Goal: Task Accomplishment & Management: Use online tool/utility

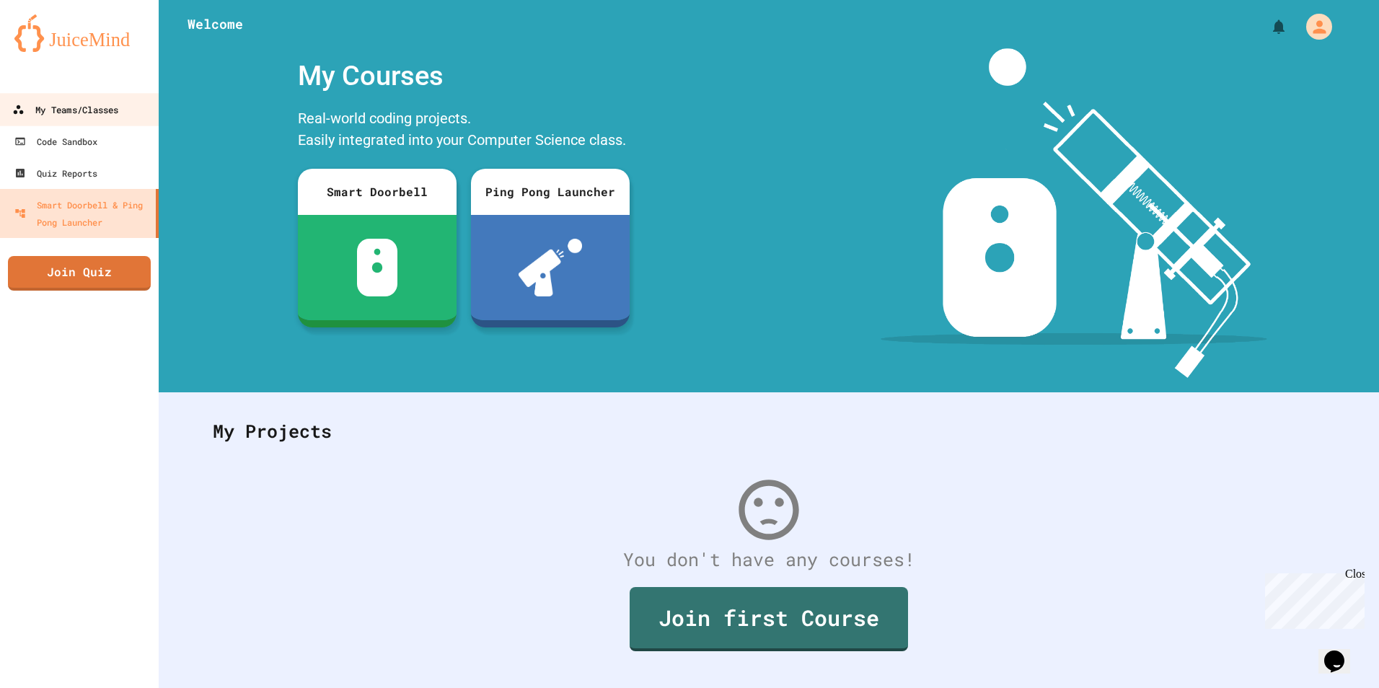
click at [84, 123] on link "My Teams/Classes" at bounding box center [80, 109] width 164 height 32
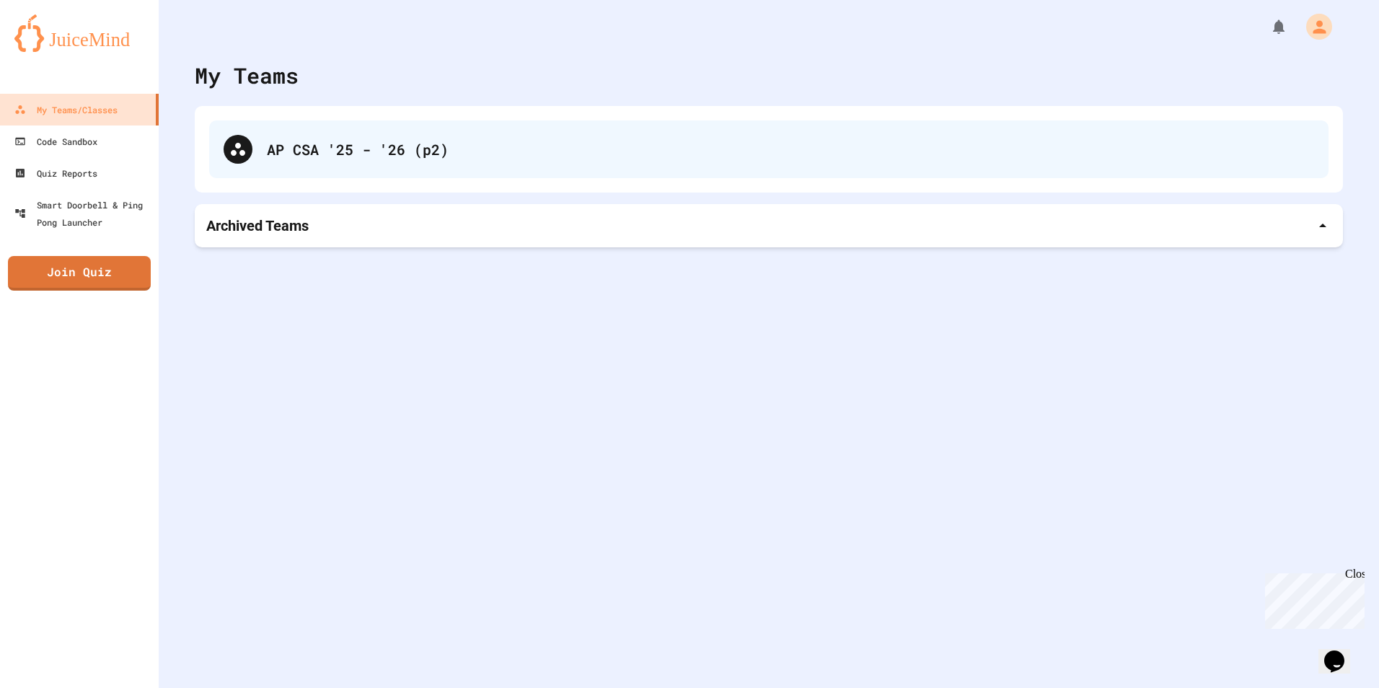
click at [410, 151] on div "AP CSA '25 - '26 (p2)" at bounding box center [791, 150] width 1048 height 22
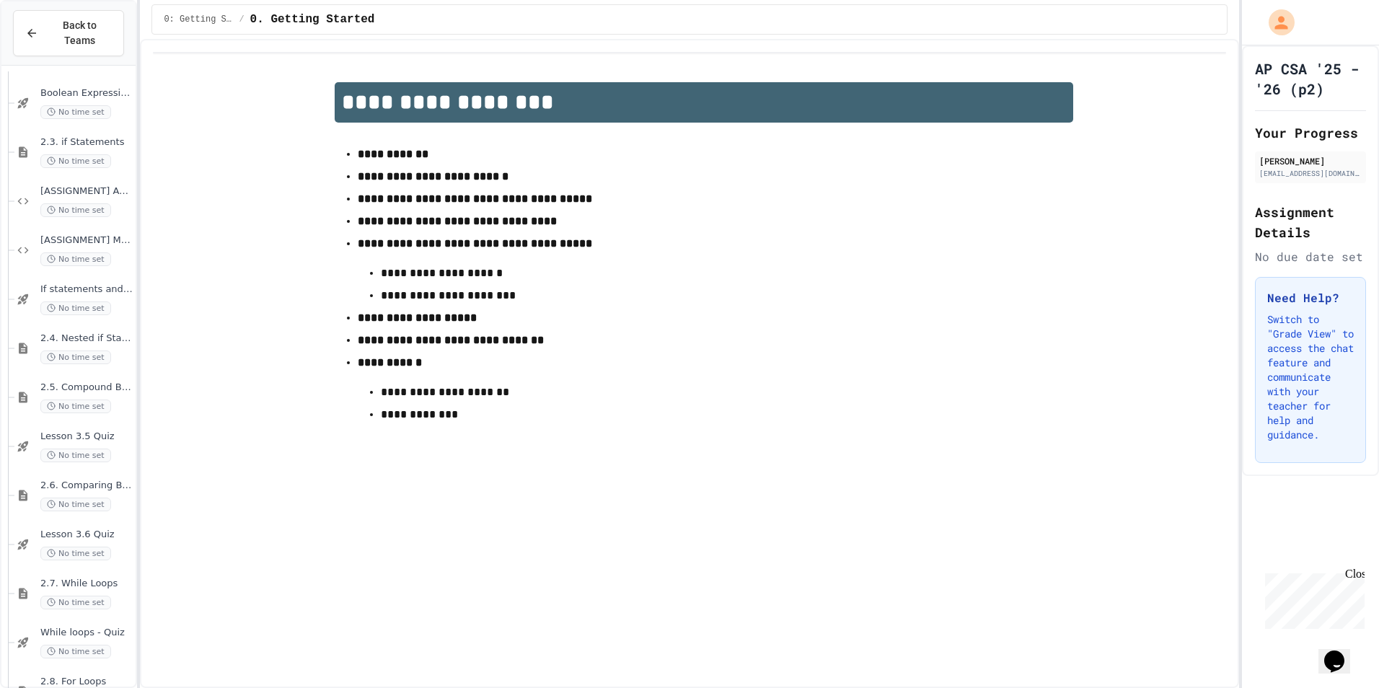
scroll to position [2164, 0]
click at [82, 475] on span "Lesson 3.6 Quiz" at bounding box center [86, 481] width 92 height 12
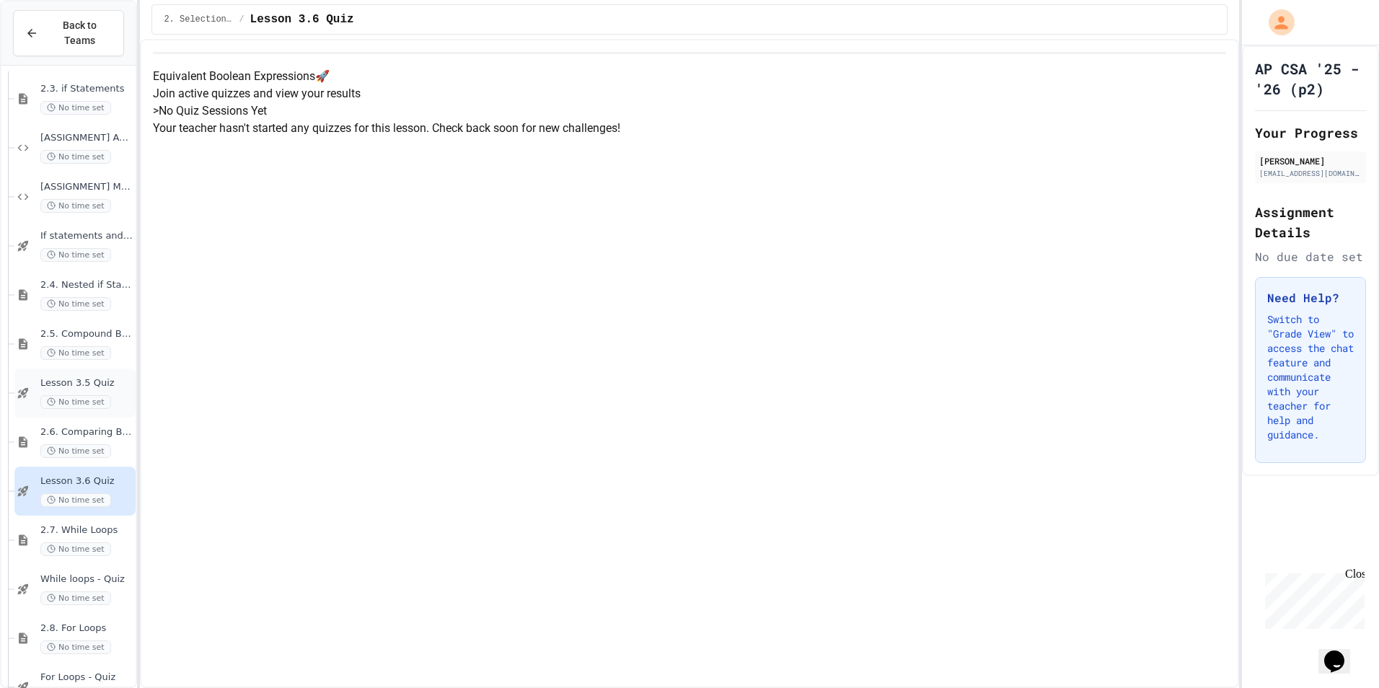
click at [99, 369] on div "Lesson 3.5 Quiz No time set" at bounding box center [74, 393] width 121 height 49
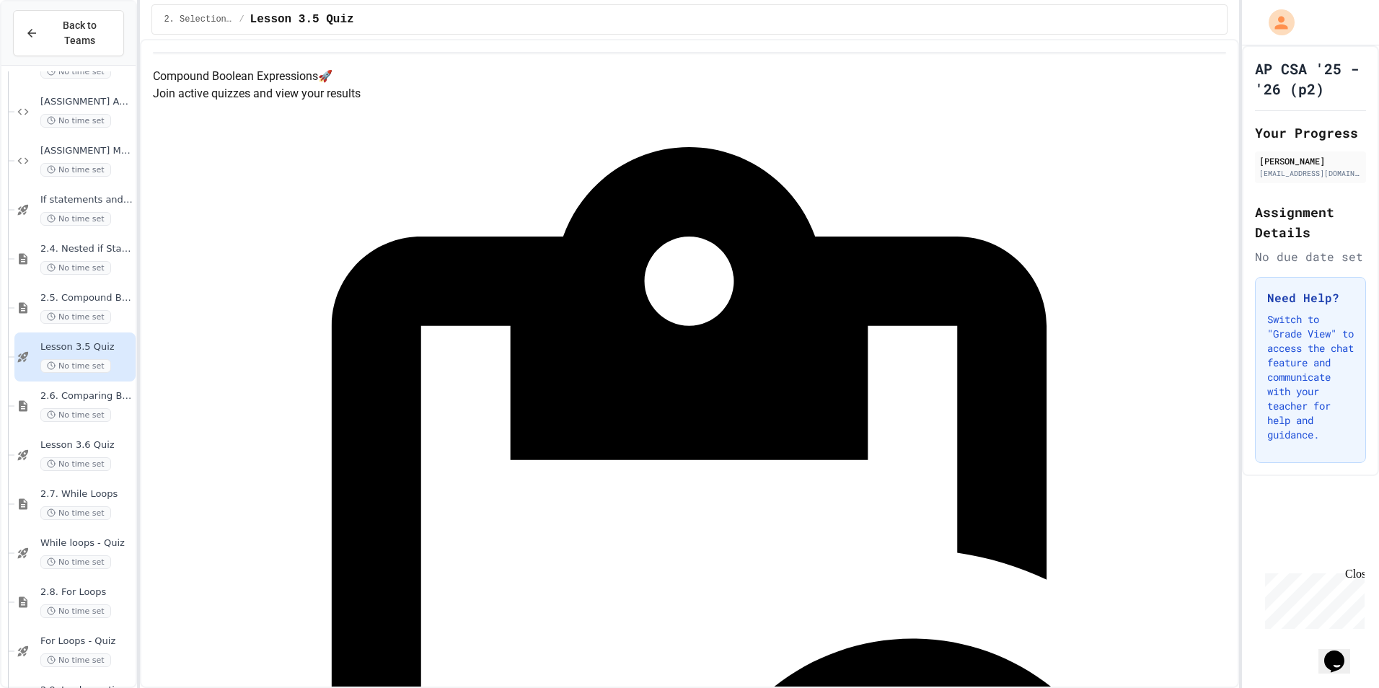
scroll to position [2200, 0]
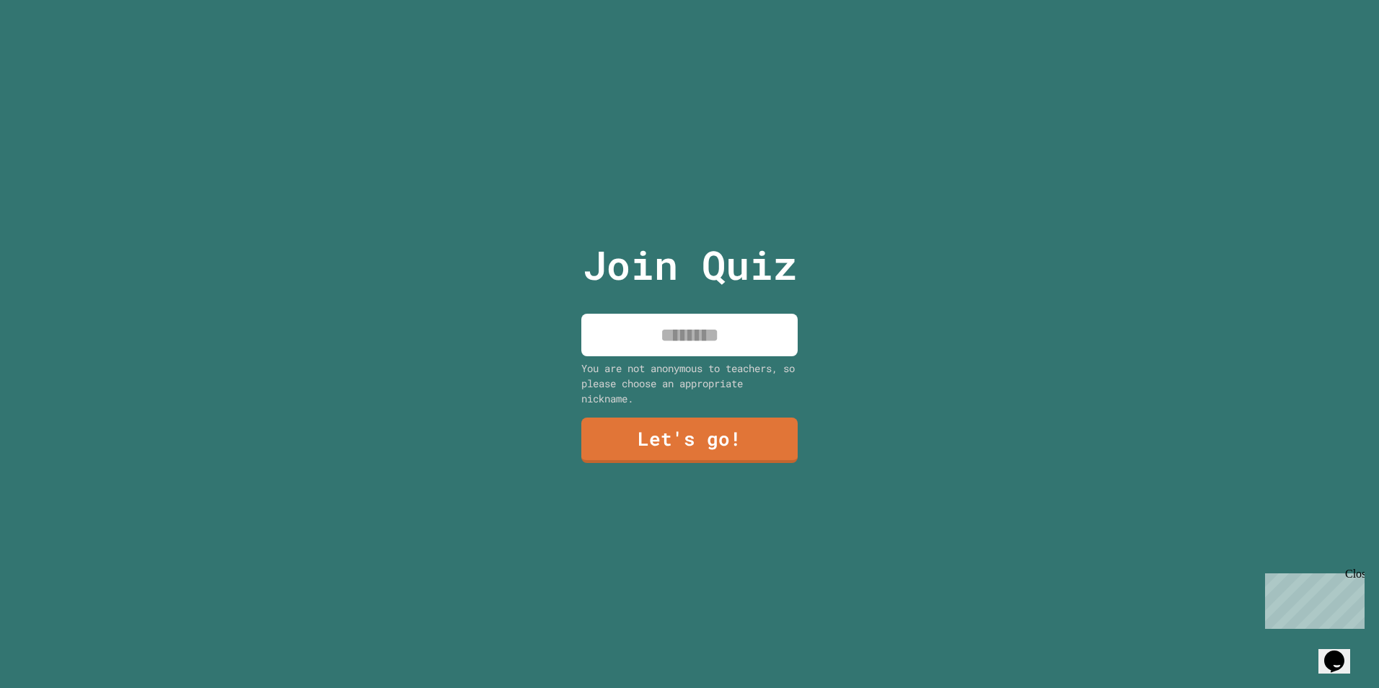
click at [651, 337] on input at bounding box center [690, 335] width 216 height 43
type input "**********"
click at [679, 436] on link "Let's go!" at bounding box center [689, 439] width 203 height 48
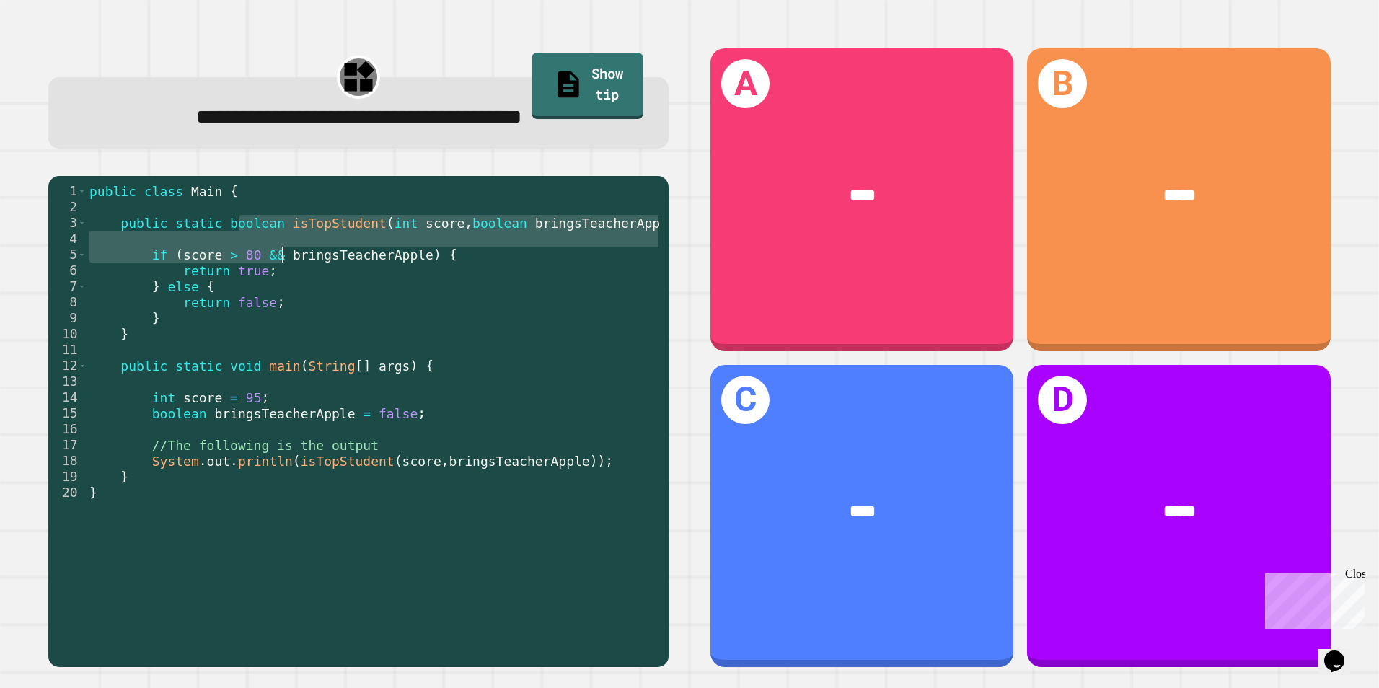
drag, startPoint x: 242, startPoint y: 230, endPoint x: 286, endPoint y: 253, distance: 49.1
click at [286, 253] on div "public class Main { public static boolean isTopStudent ( int score , boolean br…" at bounding box center [374, 421] width 575 height 476
click at [89, 203] on div "public class Main { public static boolean isTopStudent ( int score , boolean br…" at bounding box center [374, 421] width 575 height 476
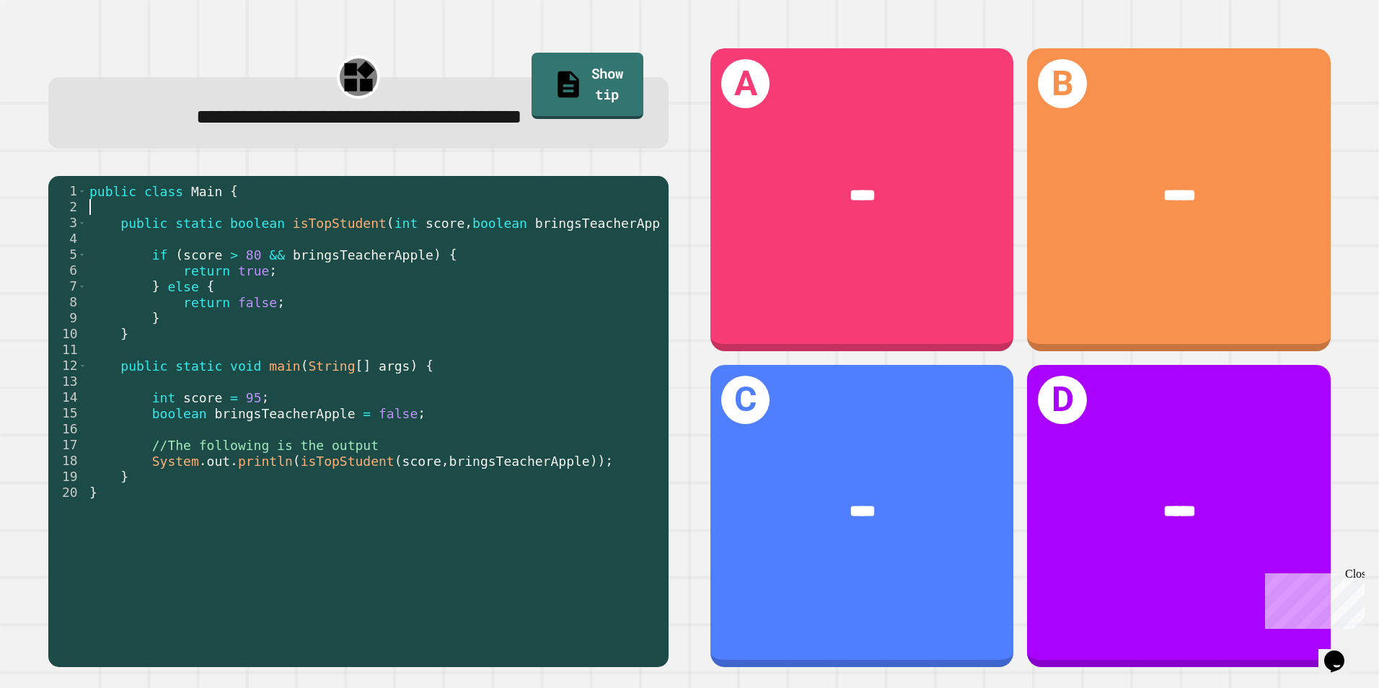
click at [88, 196] on div "public class Main { public static boolean isTopStudent ( int score , boolean br…" at bounding box center [374, 421] width 575 height 476
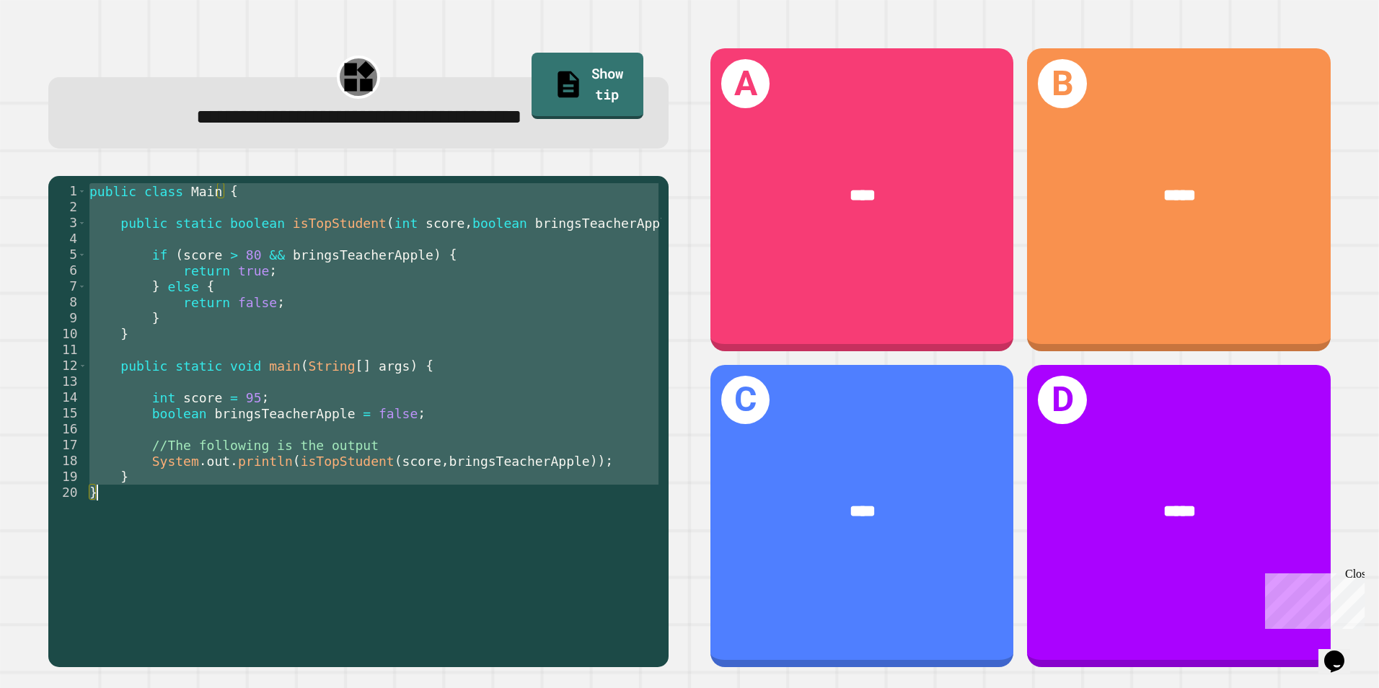
drag, startPoint x: 88, startPoint y: 196, endPoint x: 400, endPoint y: 544, distance: 467.5
click at [400, 544] on div "public class Main { public static boolean isTopStudent ( int score , boolean br…" at bounding box center [374, 421] width 575 height 476
type textarea "* *"
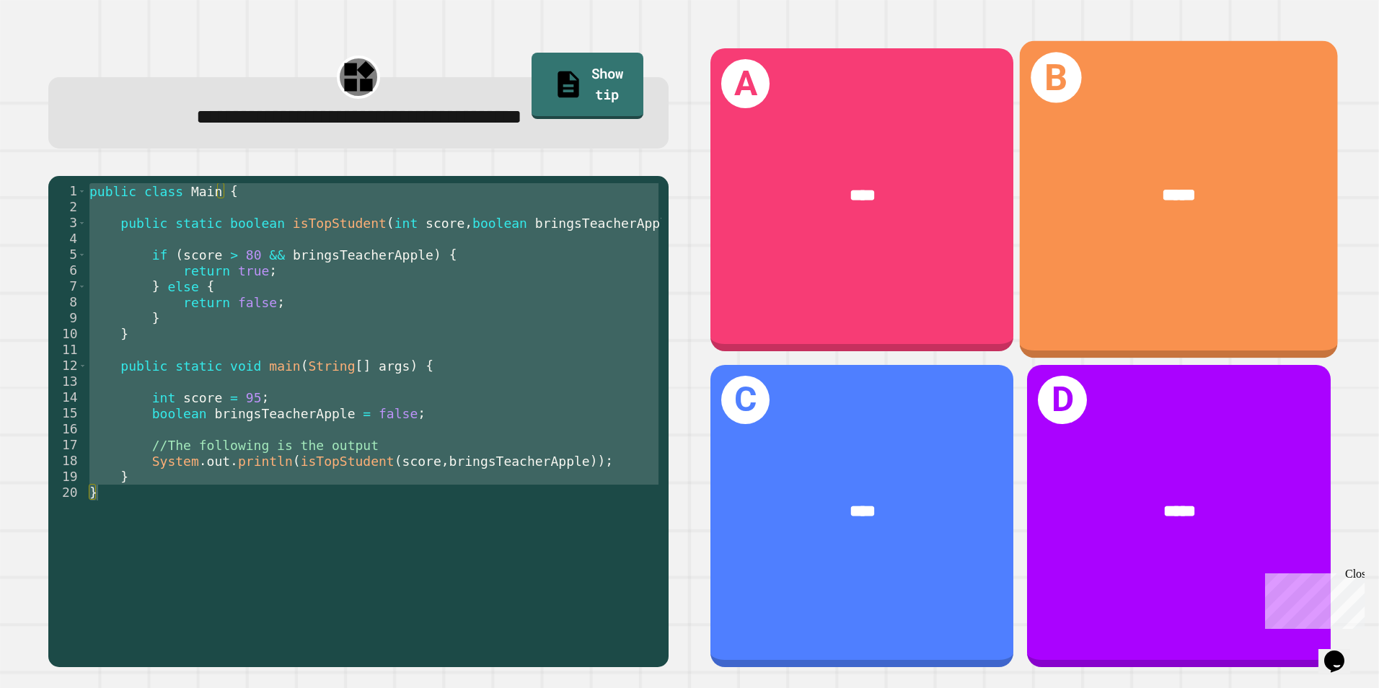
click at [1118, 260] on div "B *****" at bounding box center [1179, 199] width 318 height 317
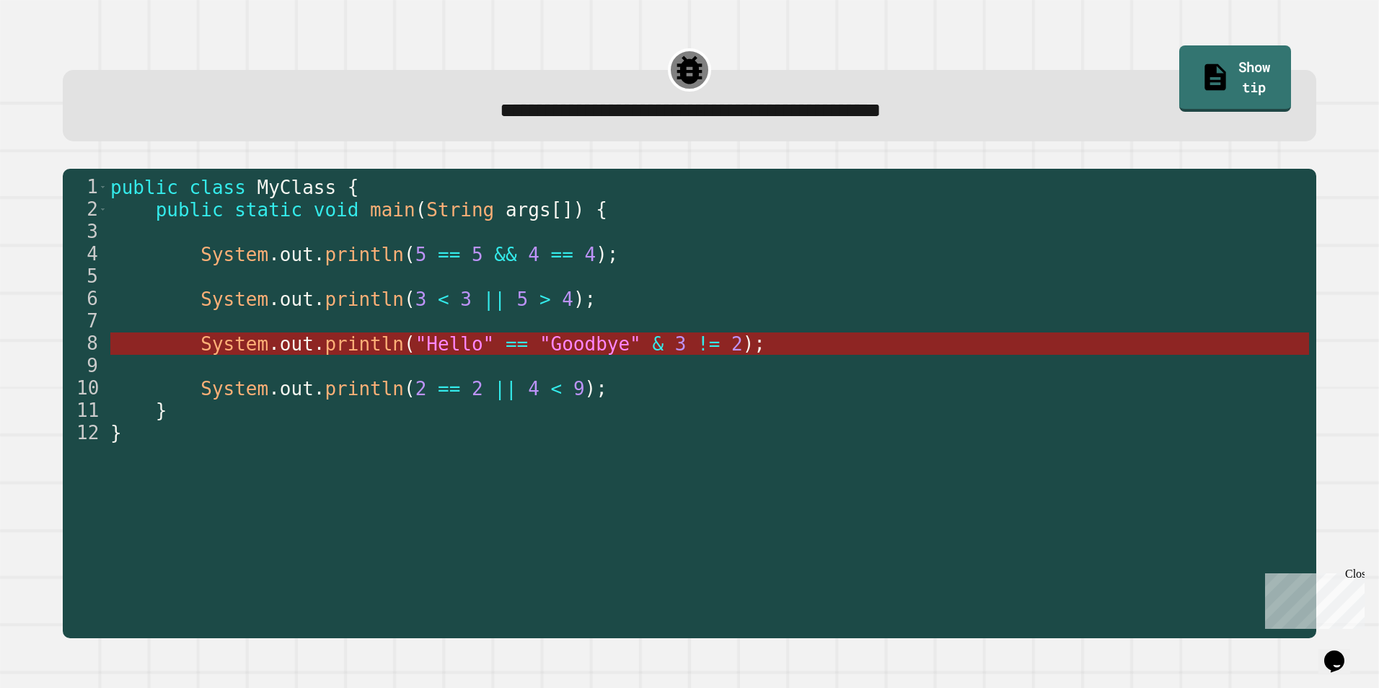
click at [280, 343] on span "out" at bounding box center [297, 344] width 34 height 22
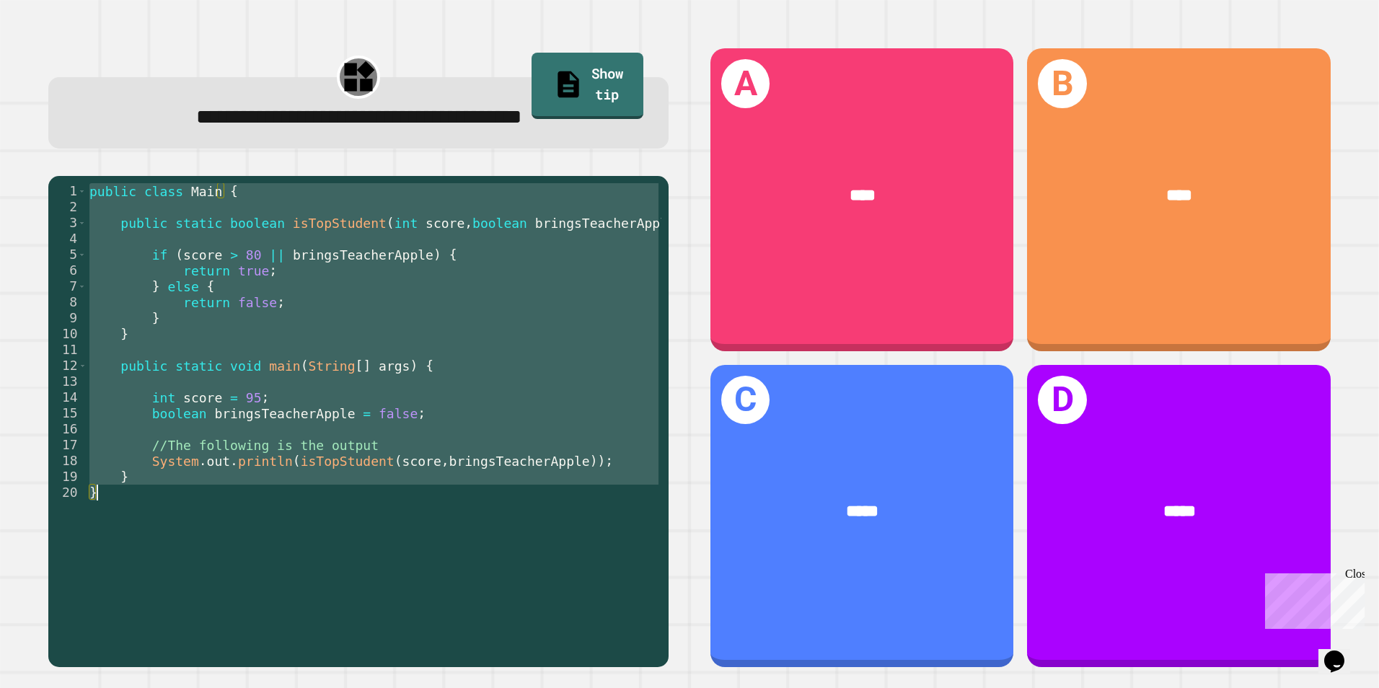
drag, startPoint x: 89, startPoint y: 197, endPoint x: 512, endPoint y: 546, distance: 547.8
click at [512, 546] on div "public class Main { public static boolean isTopStudent ( int score , boolean br…" at bounding box center [374, 421] width 575 height 476
type textarea "* *"
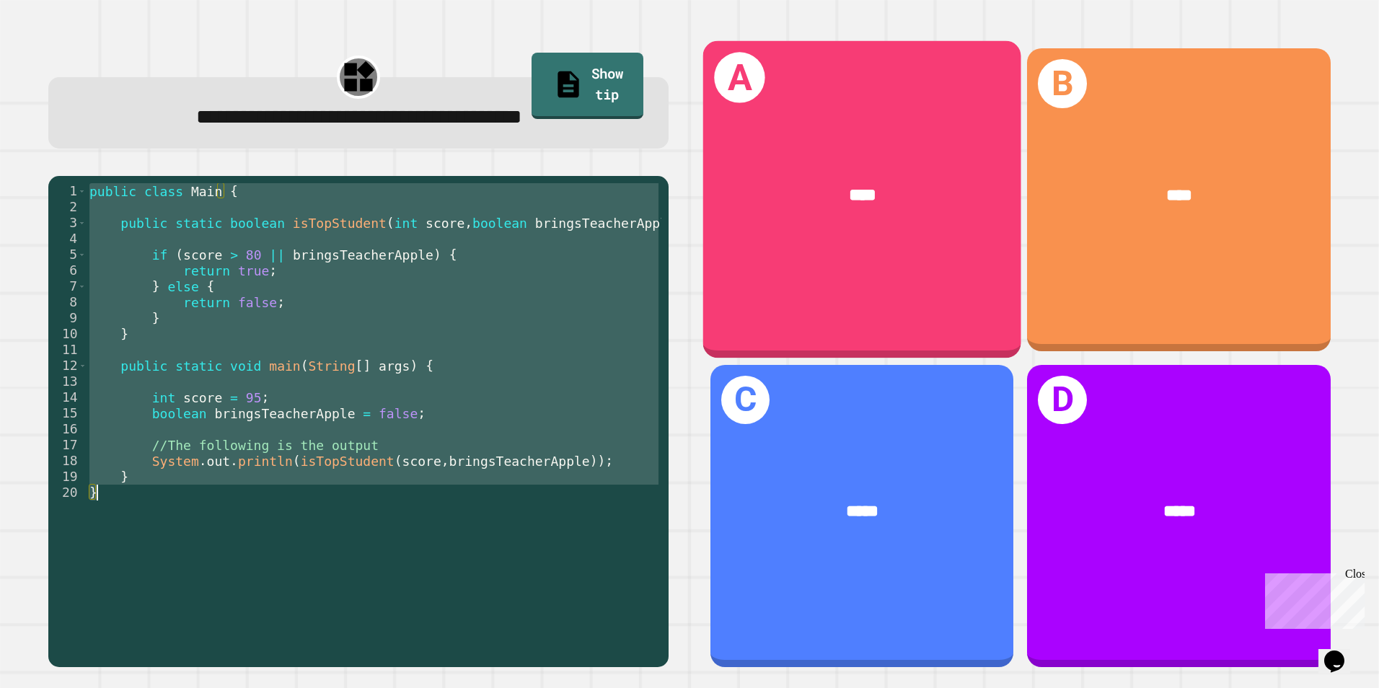
click at [856, 234] on div "****" at bounding box center [862, 196] width 318 height 96
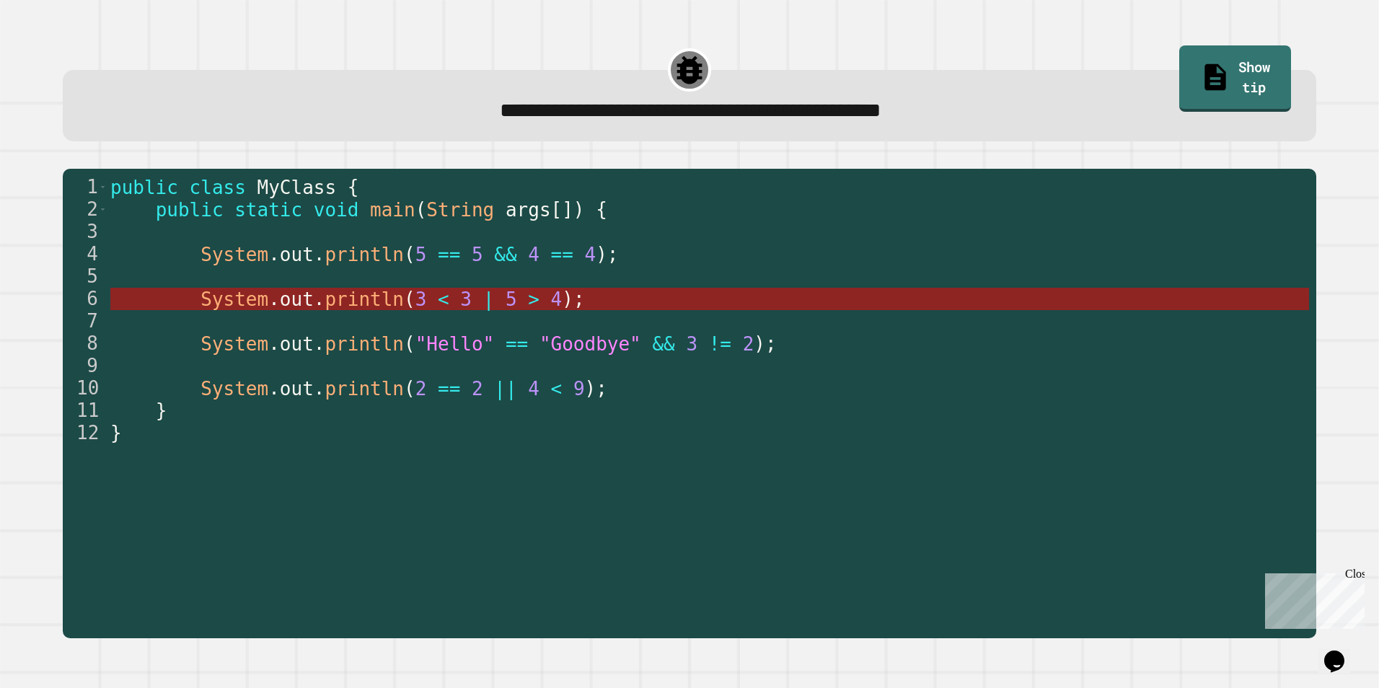
click at [528, 302] on span ">" at bounding box center [534, 300] width 12 height 22
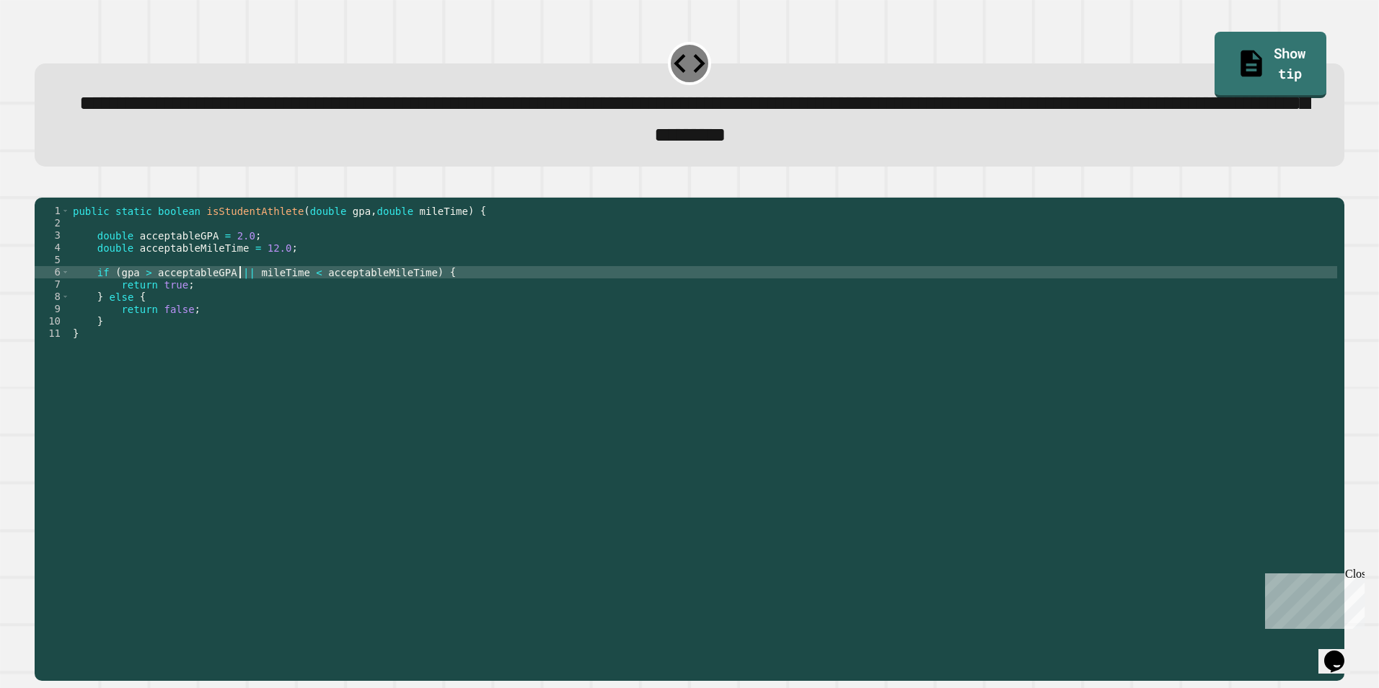
click at [241, 295] on div "public static boolean isStudentAthlete ( double gpa , double mileTime ) { doubl…" at bounding box center [704, 426] width 1268 height 442
type textarea "**********"
click at [42, 185] on button "button" at bounding box center [42, 185] width 0 height 0
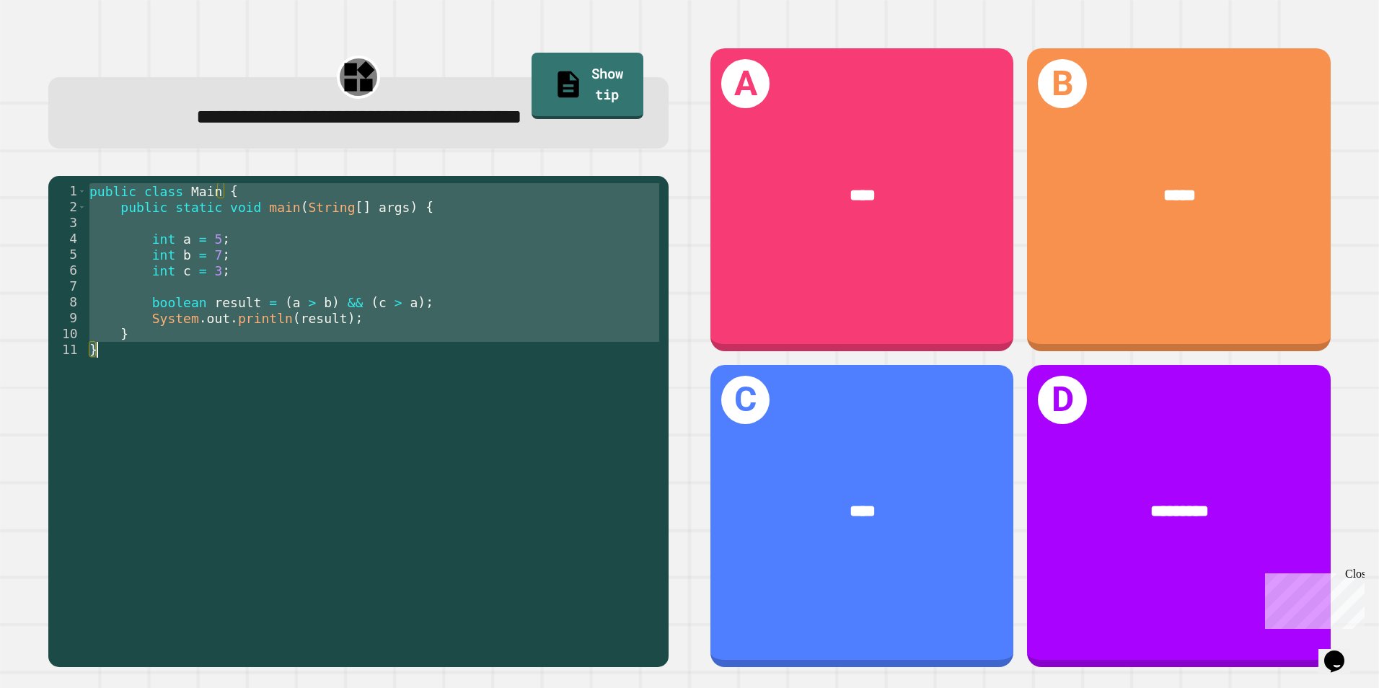
drag, startPoint x: 87, startPoint y: 196, endPoint x: 343, endPoint y: 561, distance: 446.0
click at [343, 561] on div "public class Main { public static void main ( String [ ] args ) { int a = 5 ; i…" at bounding box center [375, 421] width 576 height 476
type textarea "* *"
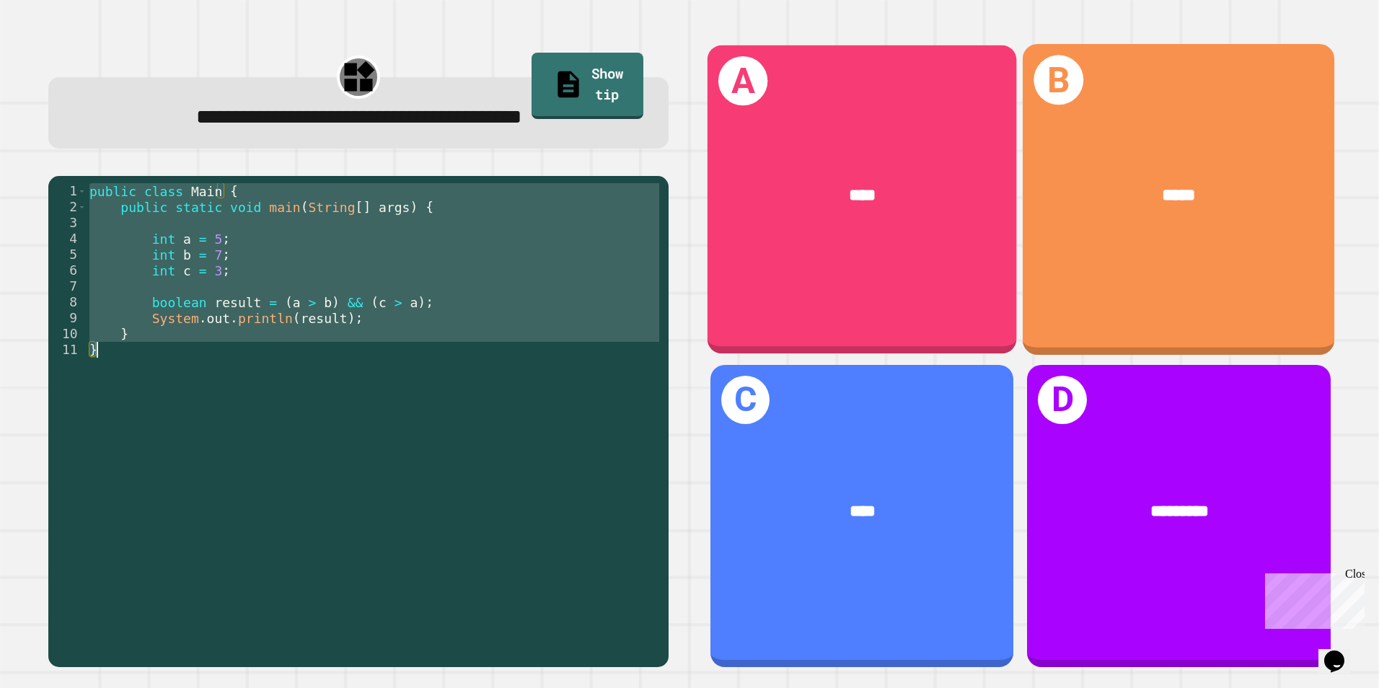
click at [1131, 197] on div "*****" at bounding box center [1179, 196] width 243 height 26
